Goal: Transaction & Acquisition: Purchase product/service

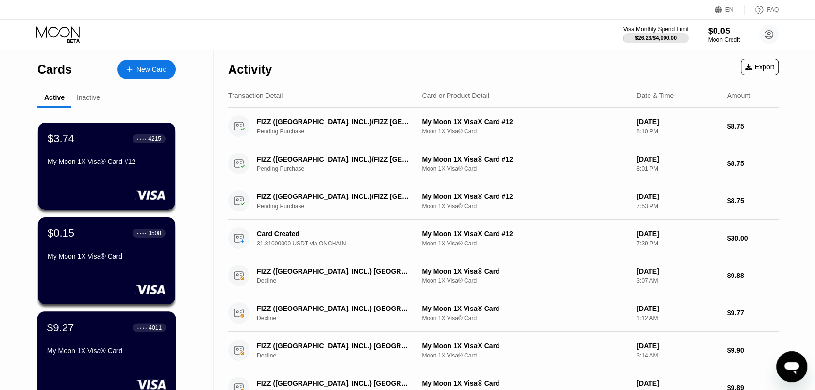
scroll to position [51, 0]
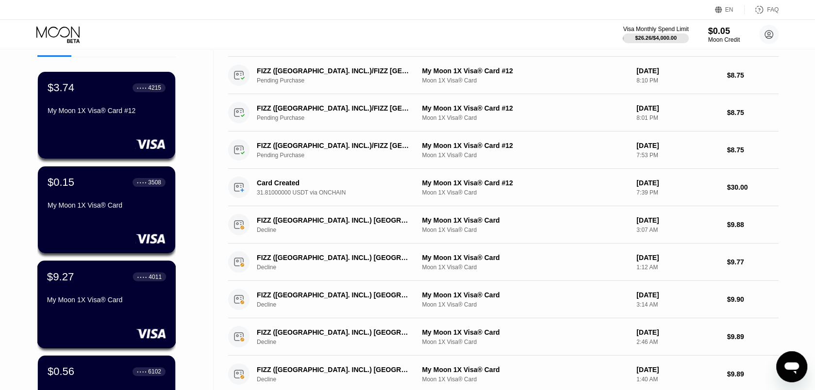
click at [85, 287] on div "$9.27 ● ● ● ● 4011 My Moon 1X Visa® Card" at bounding box center [106, 289] width 119 height 37
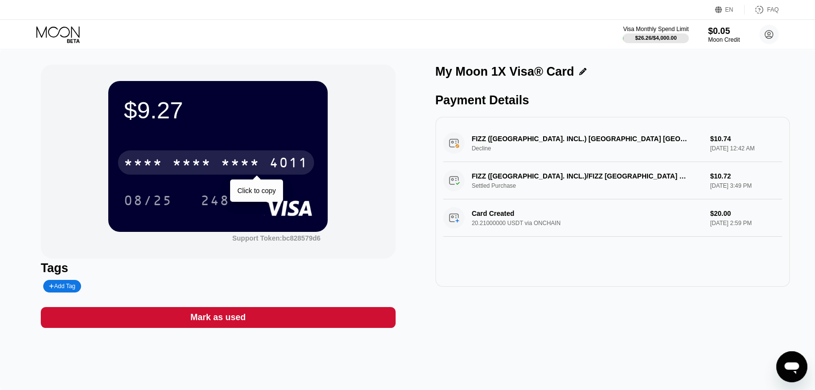
click at [196, 160] on div "* * * *" at bounding box center [191, 164] width 39 height 16
click at [191, 168] on div "6500" at bounding box center [191, 164] width 39 height 16
click at [182, 168] on div "* * * *" at bounding box center [191, 164] width 39 height 16
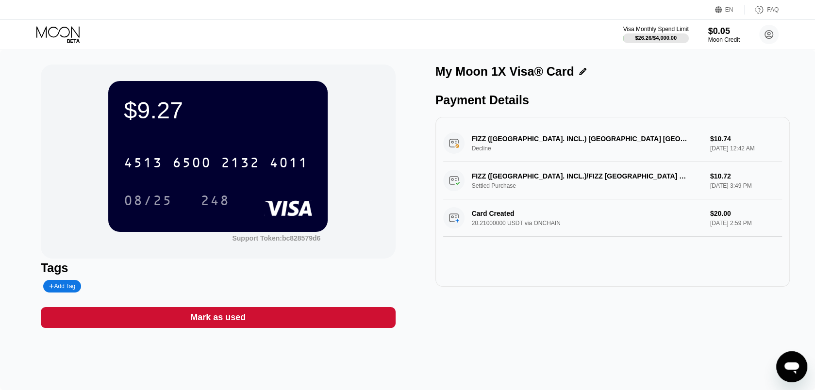
click at [55, 34] on icon at bounding box center [58, 34] width 45 height 17
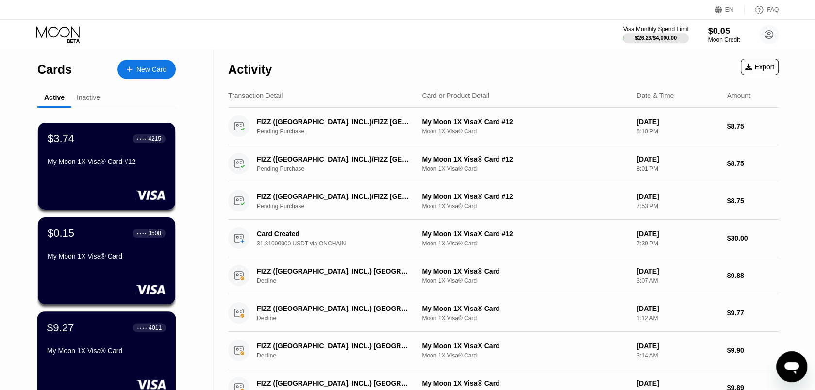
scroll to position [153, 0]
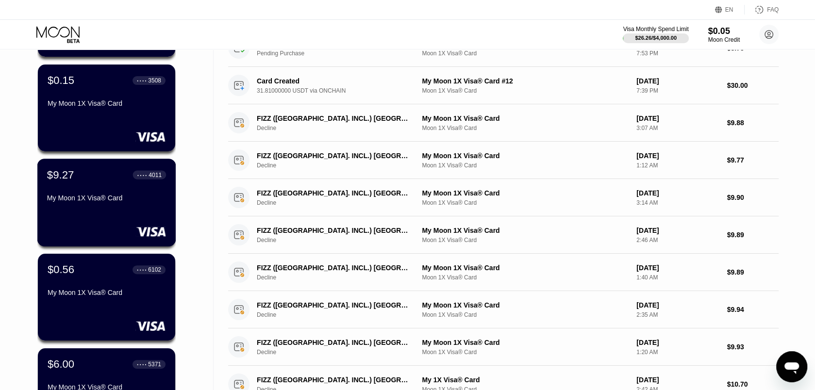
click at [72, 185] on div "$9.27 ● ● ● ● 4011 My Moon 1X Visa® Card" at bounding box center [106, 187] width 119 height 37
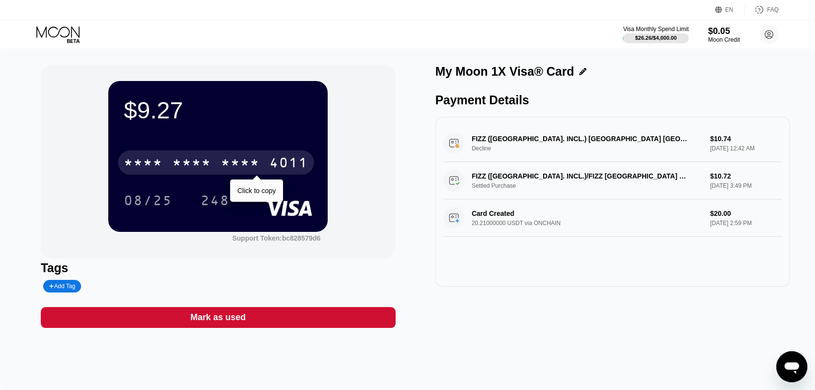
click at [204, 169] on div "* * * *" at bounding box center [191, 164] width 39 height 16
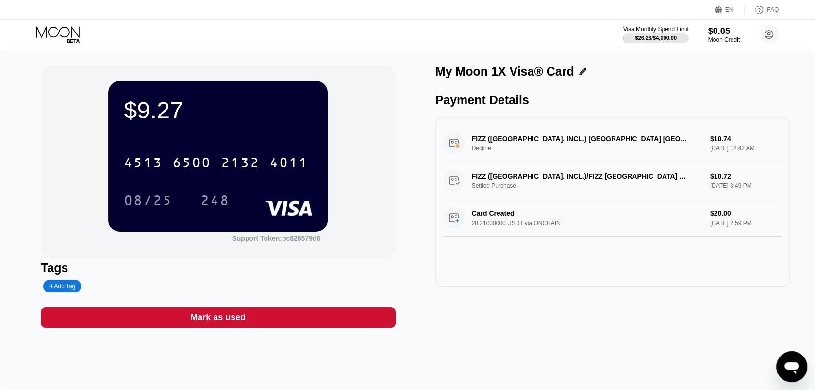
click at [542, 328] on div "My Moon 1X Visa® Card Payment Details FIZZ (TX. INCL.) MONTREAL CA Decline $10.…" at bounding box center [613, 197] width 355 height 264
click at [70, 38] on icon at bounding box center [58, 34] width 45 height 17
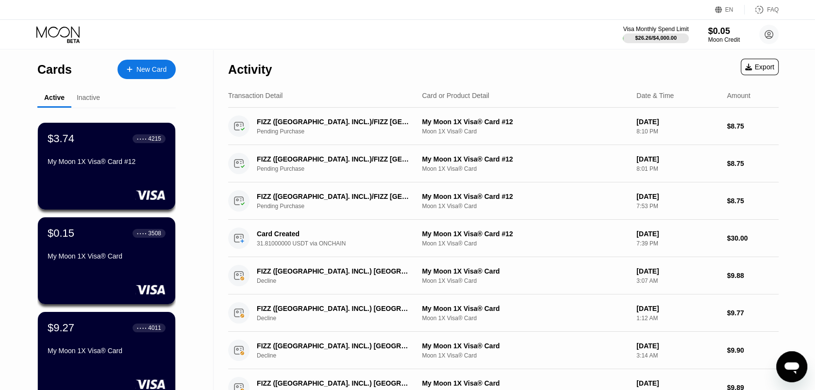
click at [136, 65] on div "New Card" at bounding box center [147, 69] width 58 height 19
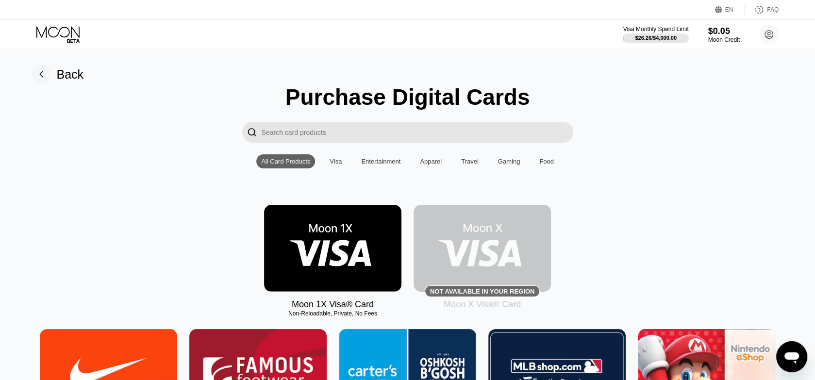
click at [317, 260] on img at bounding box center [332, 248] width 137 height 87
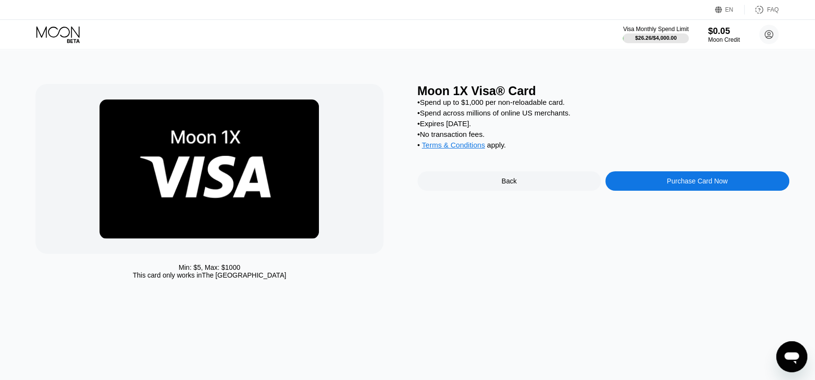
click at [678, 185] on div "Purchase Card Now" at bounding box center [697, 181] width 61 height 8
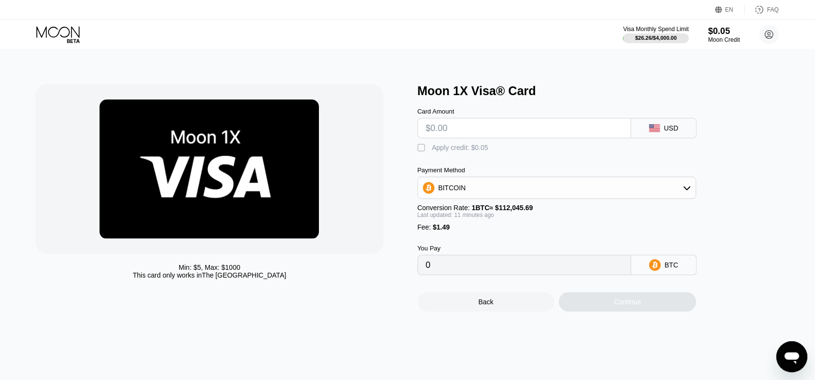
click at [518, 198] on div "BITCOIN" at bounding box center [557, 187] width 278 height 19
click at [46, 35] on icon at bounding box center [58, 34] width 45 height 17
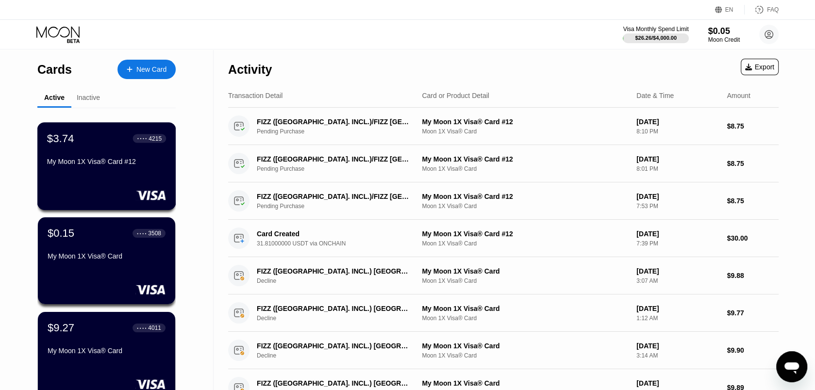
click at [99, 162] on div "My Moon 1X Visa® Card #12" at bounding box center [106, 162] width 119 height 8
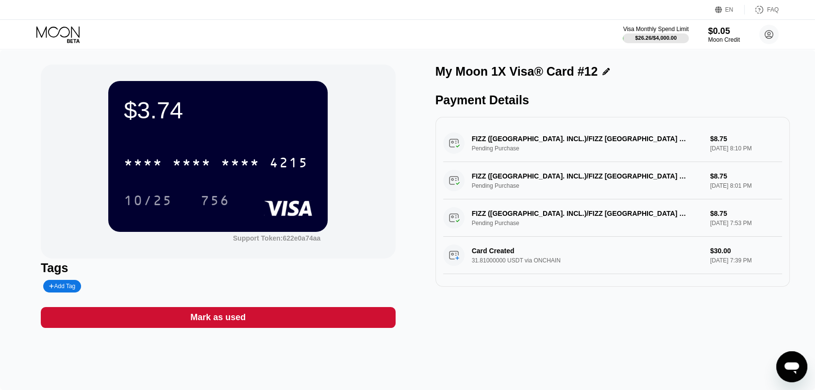
click at [61, 31] on icon at bounding box center [58, 34] width 45 height 17
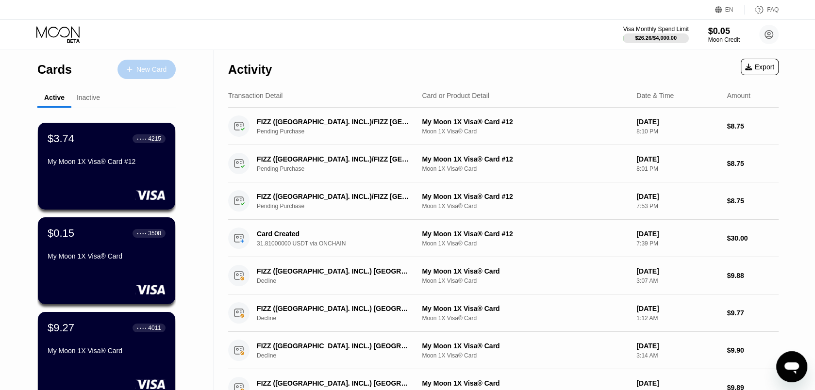
click at [133, 67] on icon at bounding box center [130, 69] width 6 height 7
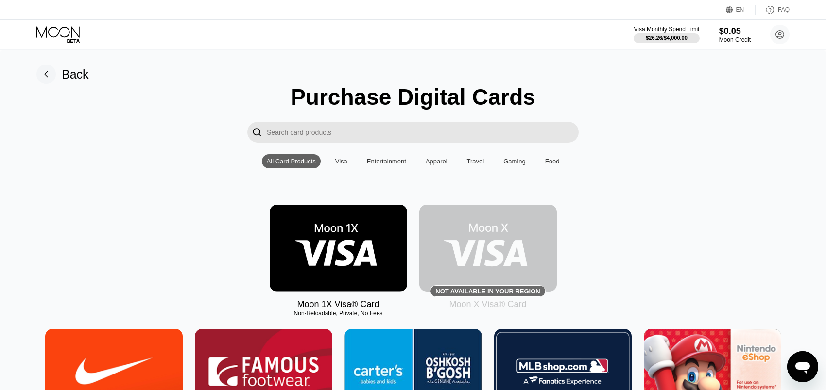
click at [316, 257] on img at bounding box center [338, 248] width 137 height 87
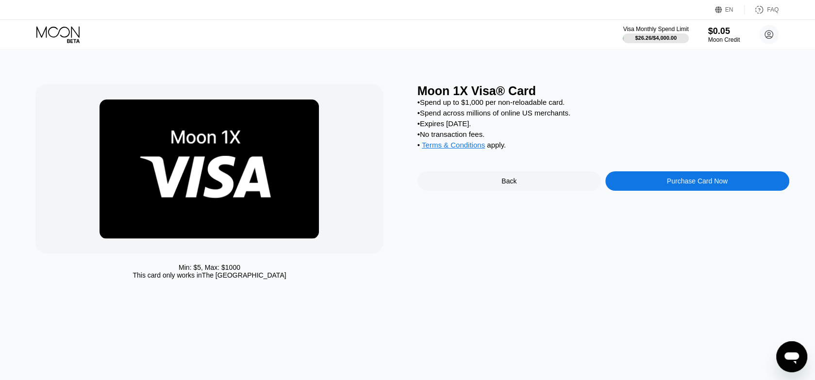
click at [674, 185] on div "Purchase Card Now" at bounding box center [697, 181] width 61 height 8
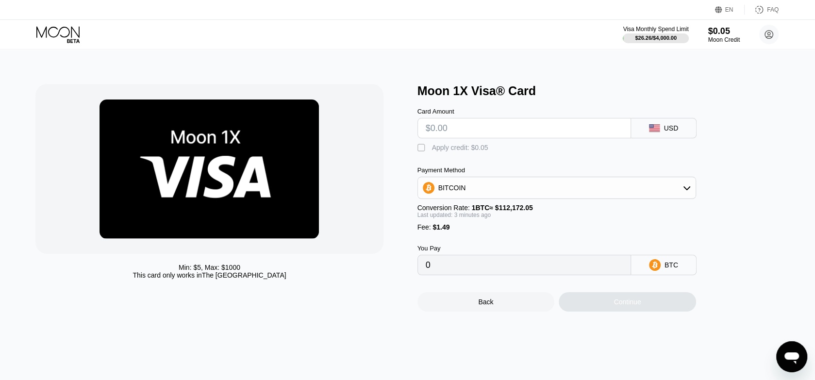
click at [474, 191] on div "BITCOIN" at bounding box center [557, 187] width 278 height 19
click at [471, 240] on span "USDT on TRON" at bounding box center [465, 236] width 49 height 8
type input "0.00"
click at [449, 132] on input "text" at bounding box center [524, 128] width 197 height 19
type input "$27"
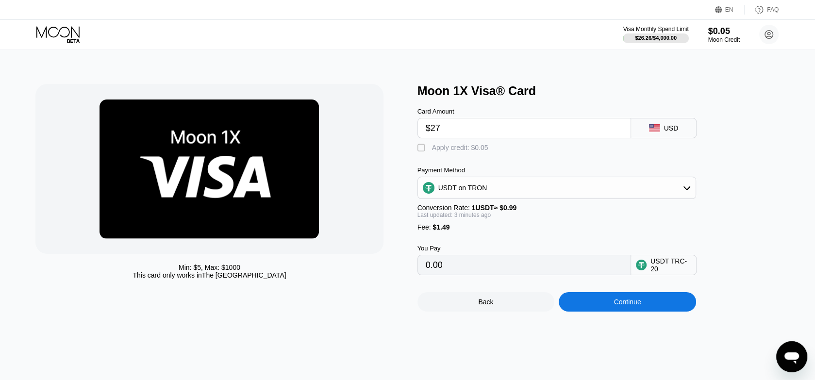
type input "28.78"
drag, startPoint x: 456, startPoint y: 128, endPoint x: 386, endPoint y: 117, distance: 70.7
click at [426, 119] on input "$27" at bounding box center [524, 128] width 197 height 19
type input "$30"
type input "31.81"
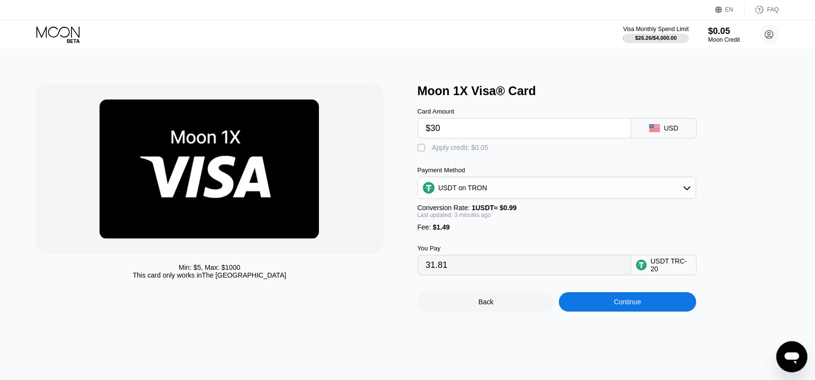
type input "$30"
click at [653, 312] on div "Continue" at bounding box center [627, 301] width 137 height 19
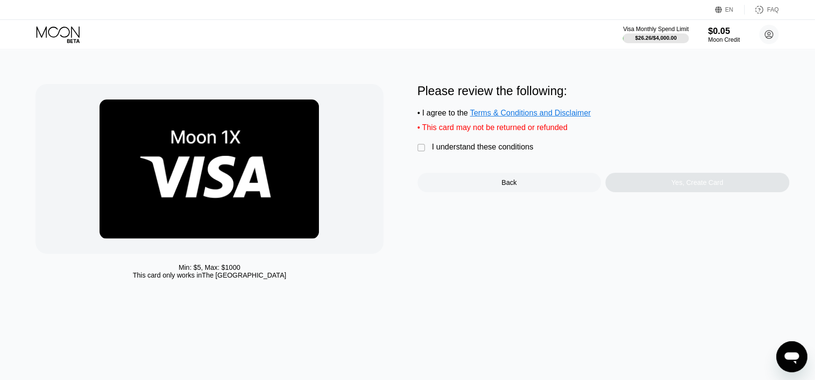
click at [447, 152] on div "I understand these conditions" at bounding box center [483, 147] width 102 height 9
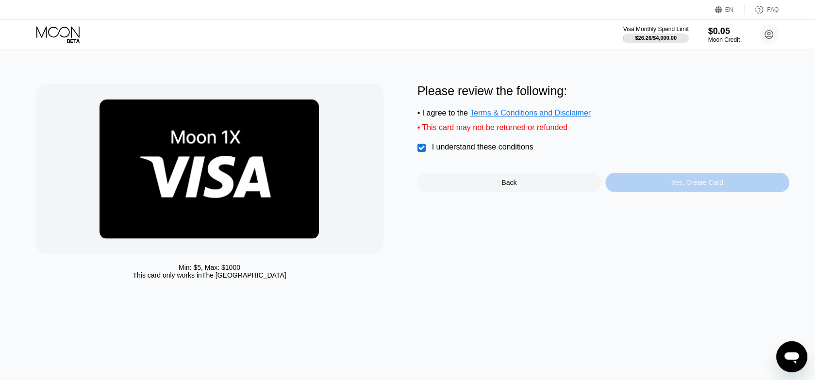
click at [670, 187] on div "Yes, Create Card" at bounding box center [698, 182] width 184 height 19
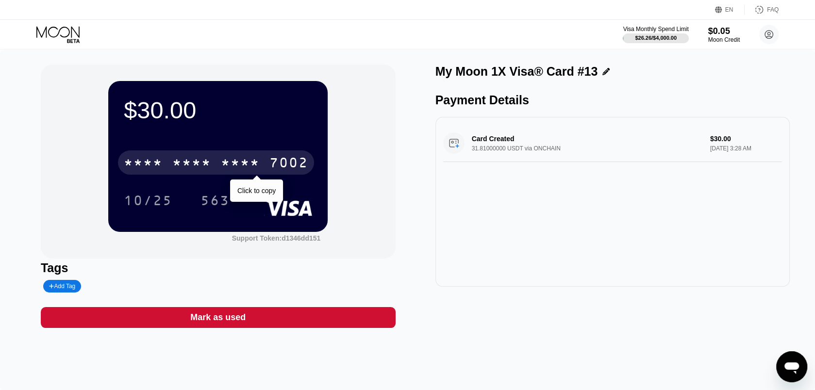
click at [204, 161] on div "* * * *" at bounding box center [191, 164] width 39 height 16
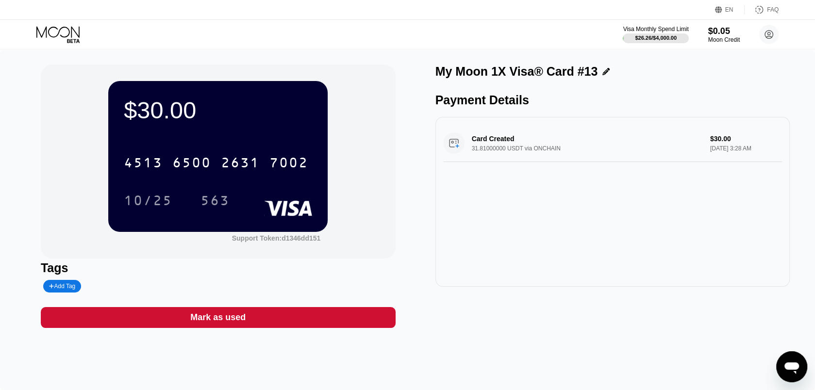
click at [60, 31] on icon at bounding box center [57, 31] width 43 height 11
